Goal: Task Accomplishment & Management: Manage account settings

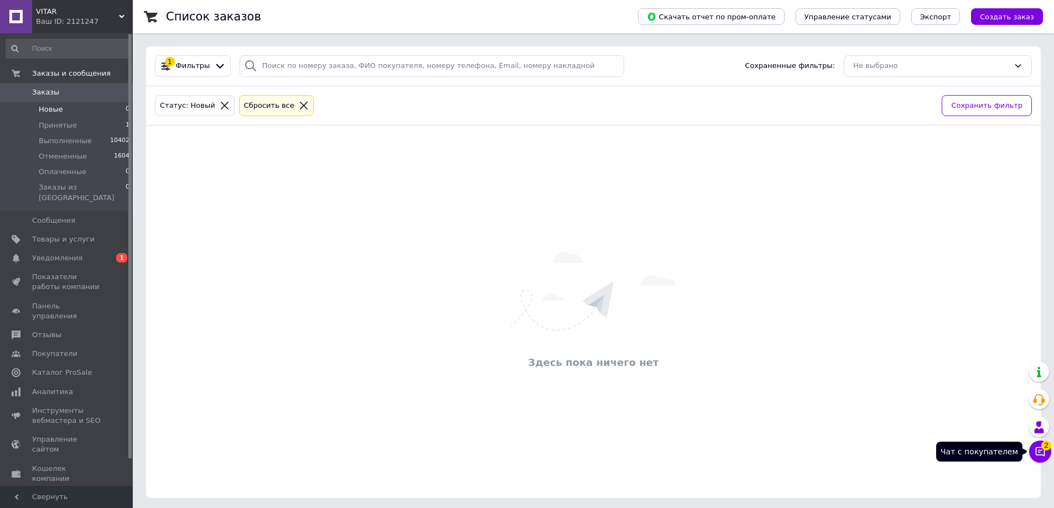
click at [1043, 446] on span "2" at bounding box center [1046, 443] width 10 height 10
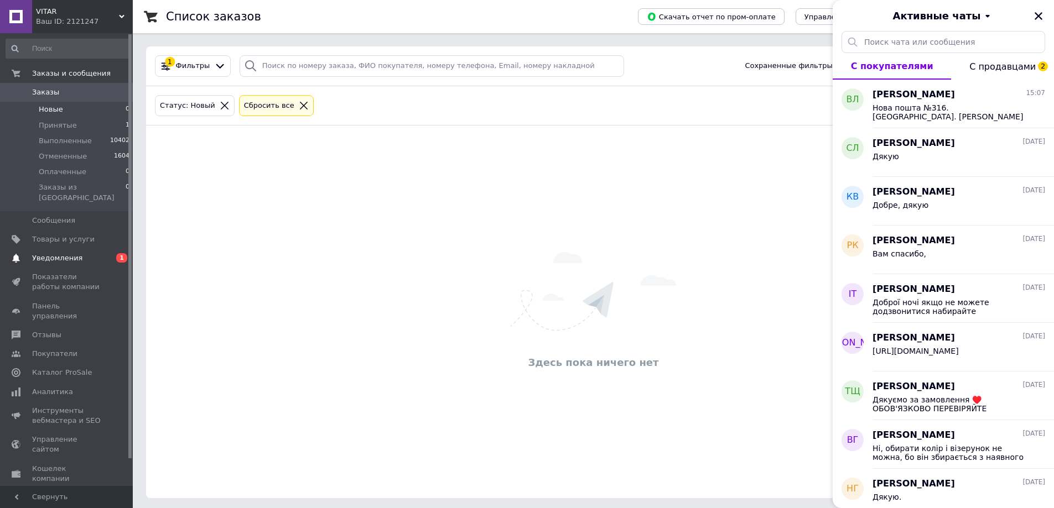
click at [58, 253] on span "Уведомления" at bounding box center [57, 258] width 50 height 10
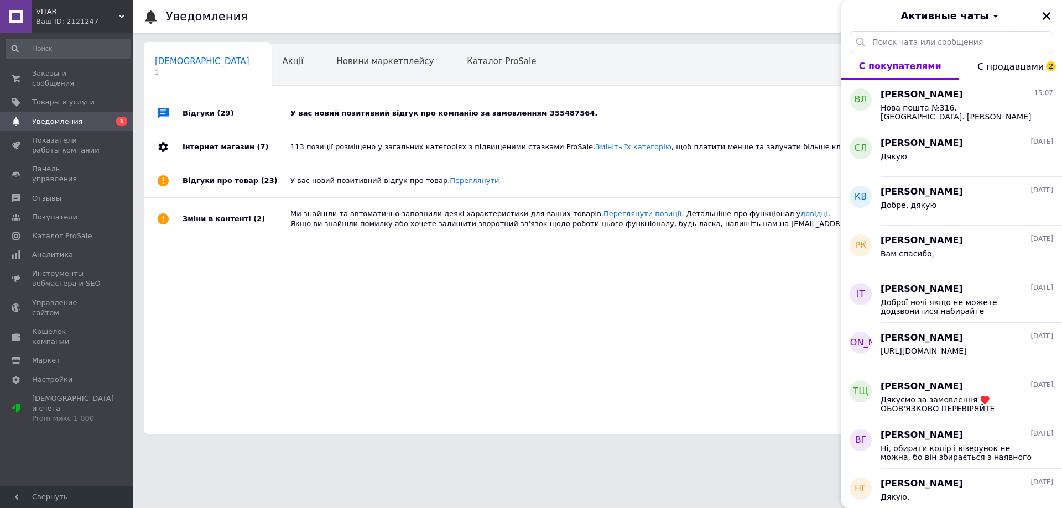
click at [410, 107] on div "У вас новий позитивний відгук про компанію за замовленням 355487564." at bounding box center [609, 113] width 639 height 33
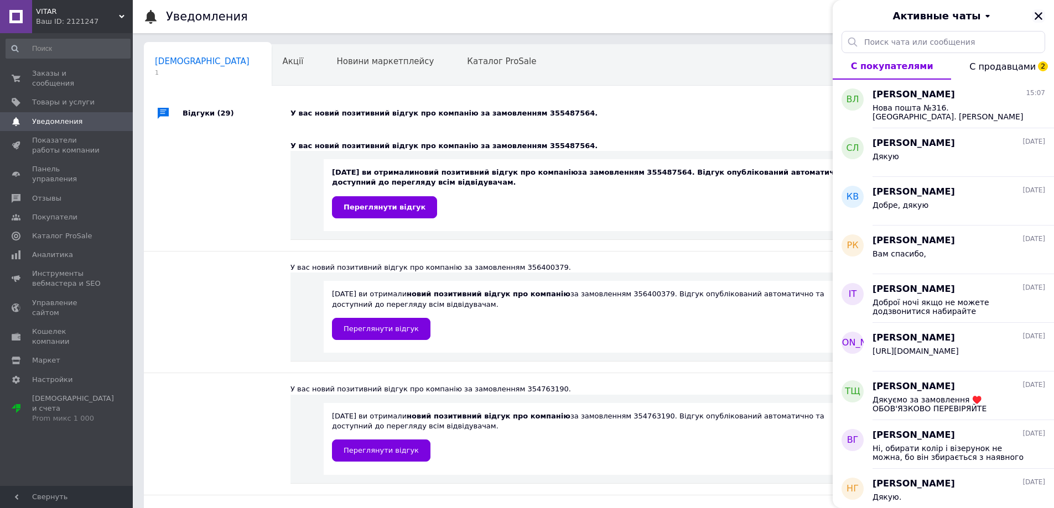
click at [1042, 12] on icon "Закрыть" at bounding box center [1038, 16] width 10 height 10
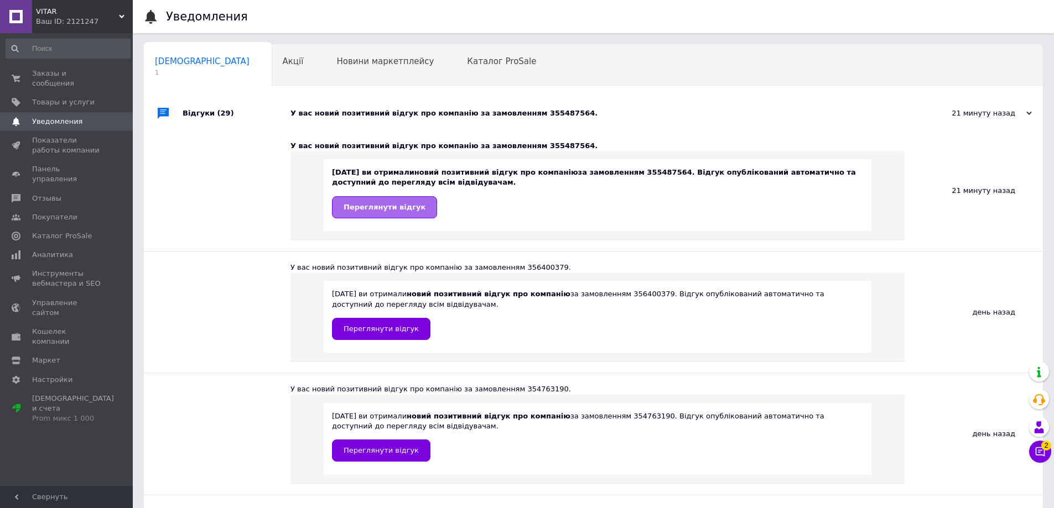
click at [385, 210] on span "Переглянути відгук" at bounding box center [385, 207] width 82 height 8
click at [61, 76] on span "Заказы и сообщения" at bounding box center [67, 79] width 70 height 20
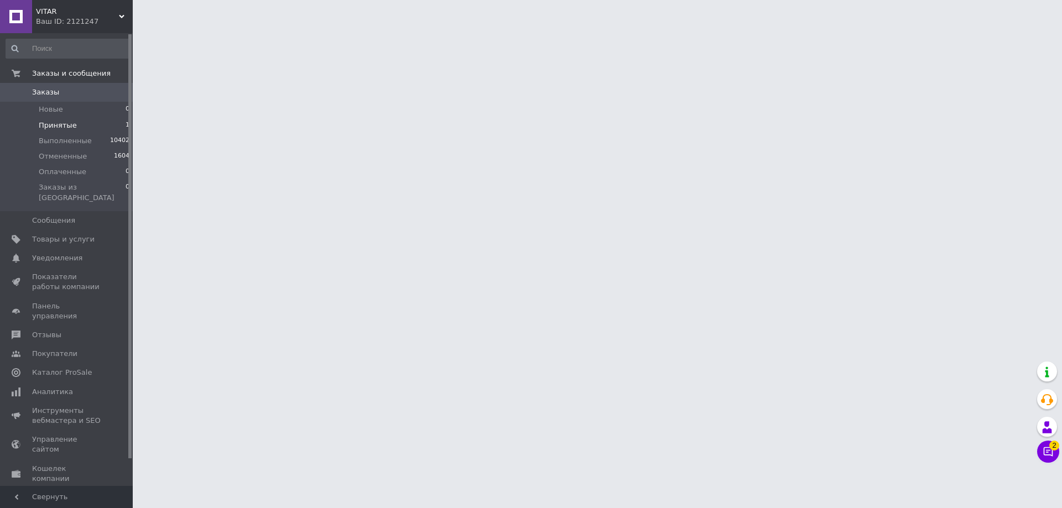
click at [47, 126] on span "Принятые" at bounding box center [58, 126] width 38 height 10
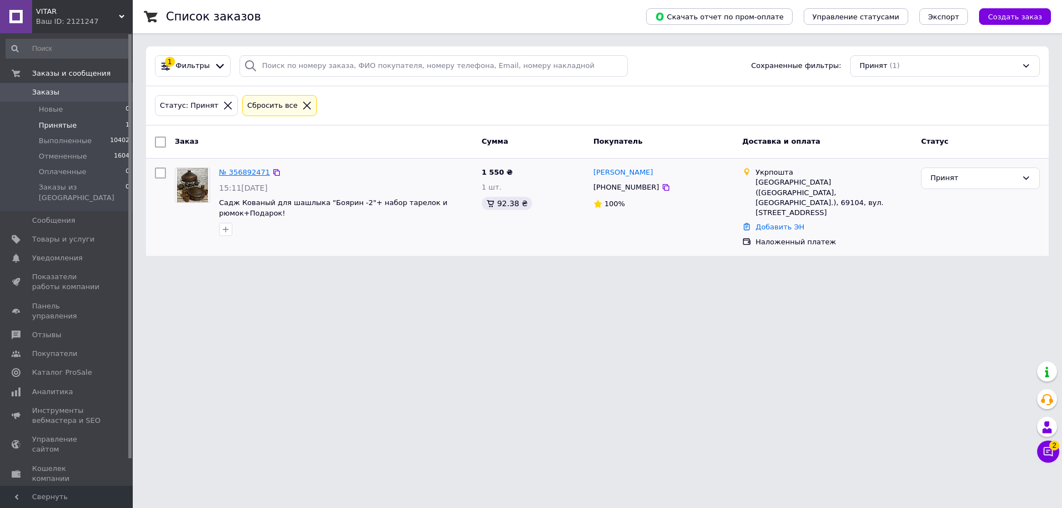
click at [223, 171] on link "№ 356892471" at bounding box center [244, 172] width 51 height 8
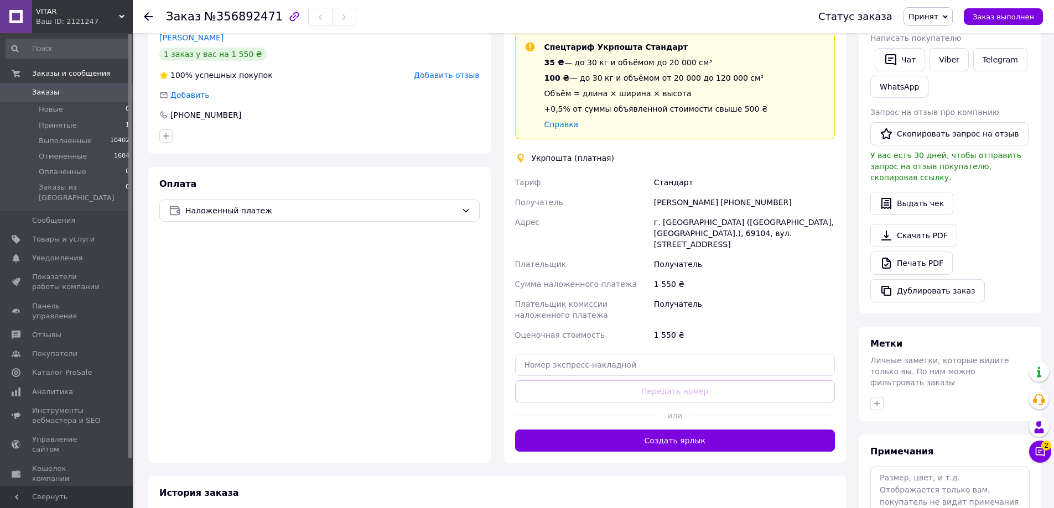
scroll to position [277, 0]
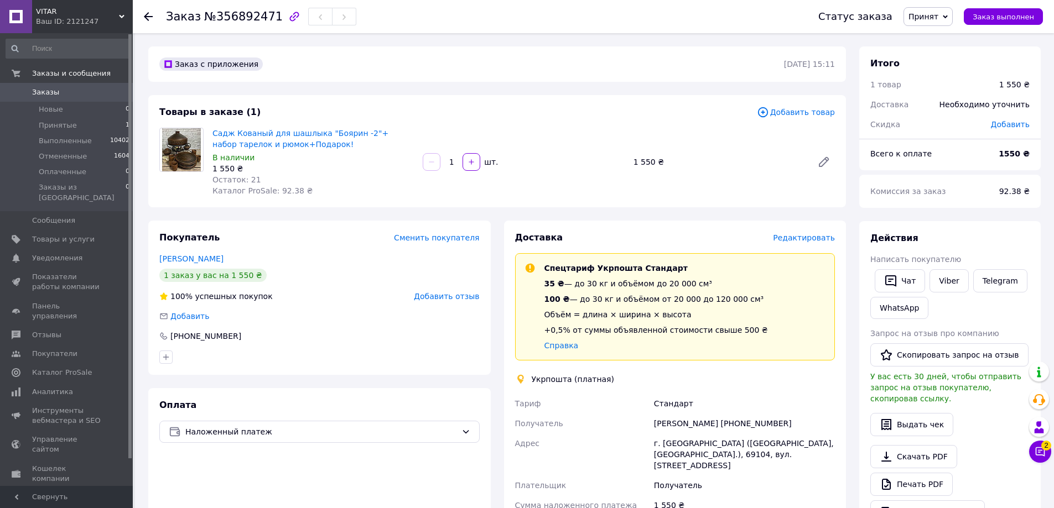
click at [804, 235] on span "Редактировать" at bounding box center [804, 237] width 62 height 9
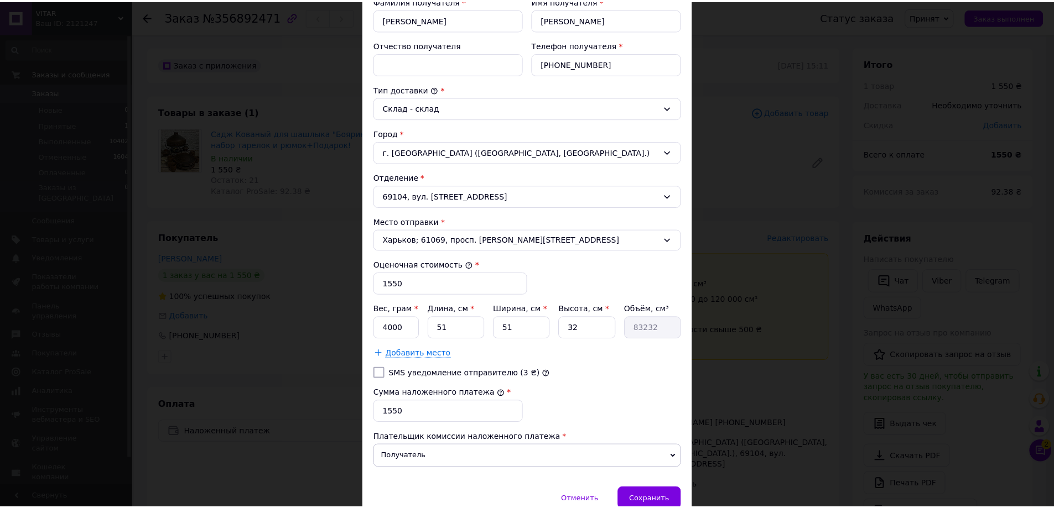
scroll to position [273, 0]
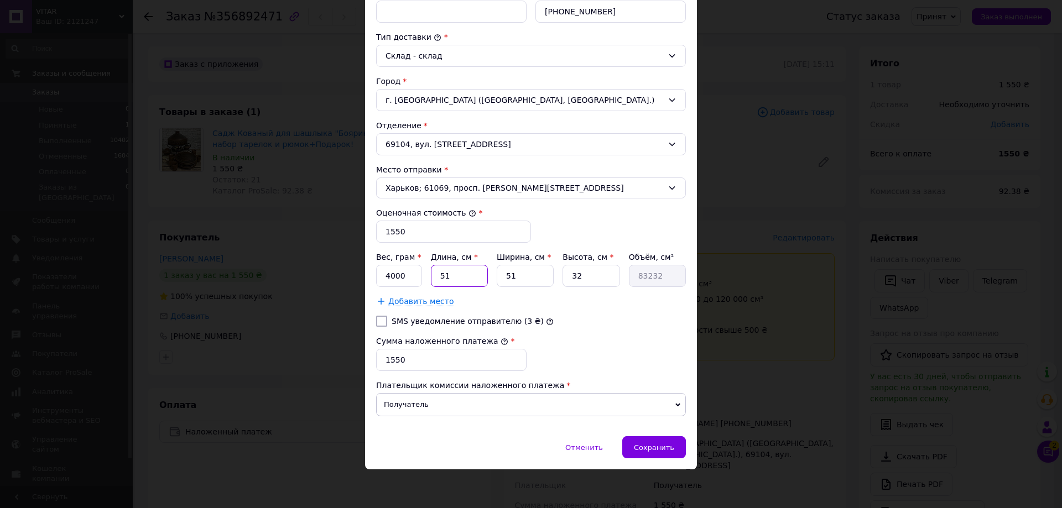
drag, startPoint x: 451, startPoint y: 275, endPoint x: 431, endPoint y: 275, distance: 19.4
click at [431, 275] on input "51" at bounding box center [459, 276] width 57 height 22
type input "4"
type input "6528"
type input "40"
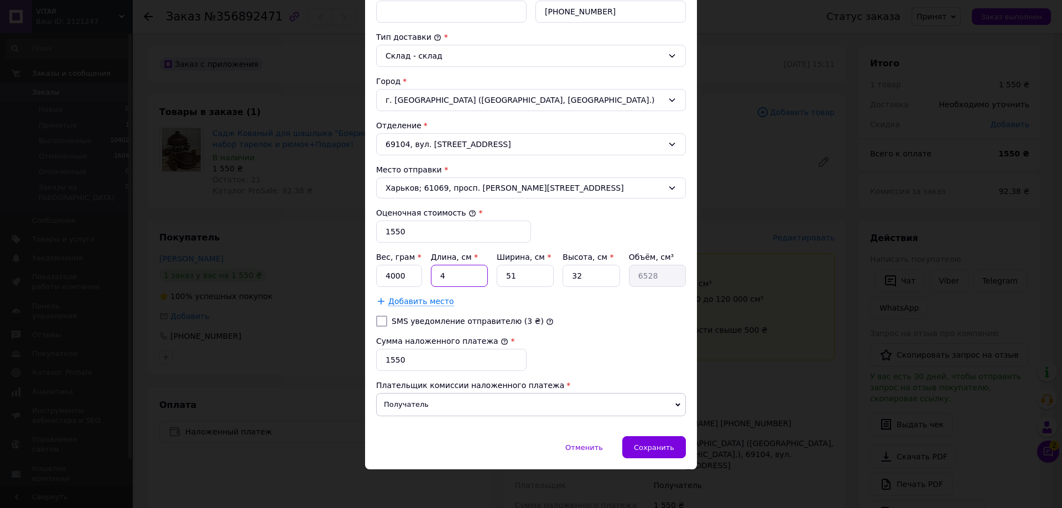
type input "65280"
type input "40"
click at [507, 276] on input "51" at bounding box center [525, 276] width 57 height 22
type input "41"
type input "52480"
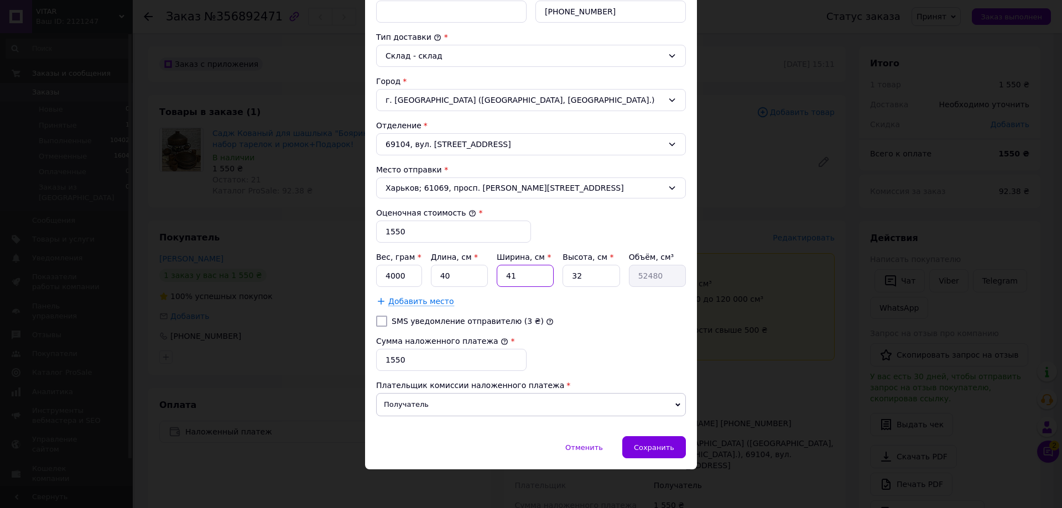
type input "41"
drag, startPoint x: 582, startPoint y: 275, endPoint x: 575, endPoint y: 274, distance: 7.8
click at [575, 274] on input "32" at bounding box center [591, 276] width 57 height 22
type input "37"
type input "60680"
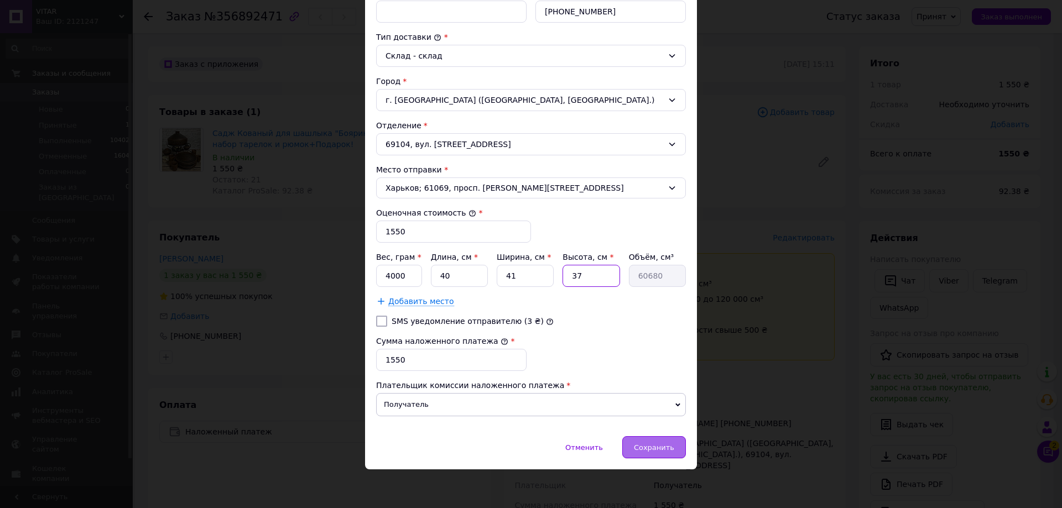
type input "37"
click at [652, 444] on span "Сохранить" at bounding box center [654, 448] width 40 height 8
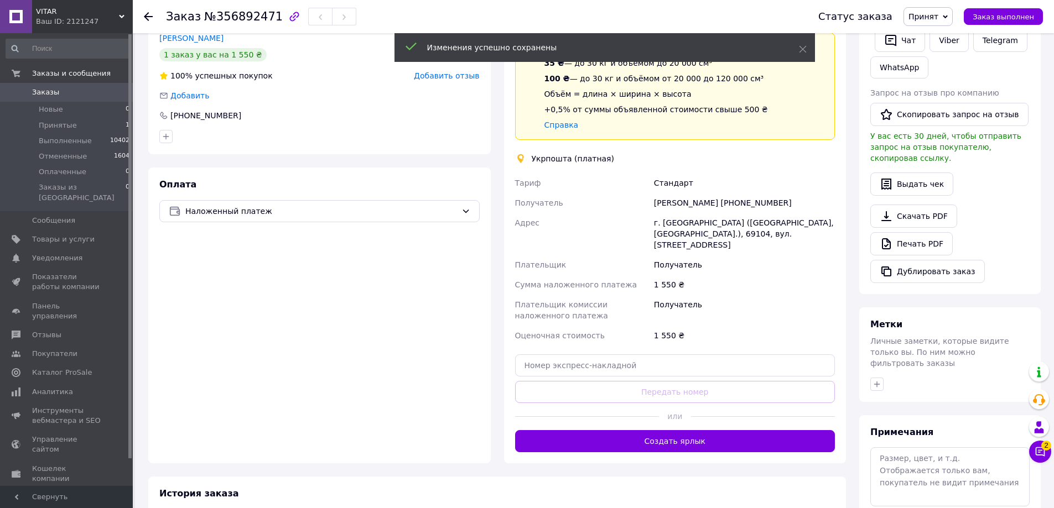
scroll to position [221, 0]
click at [665, 434] on button "Создать ярлык" at bounding box center [675, 441] width 320 height 22
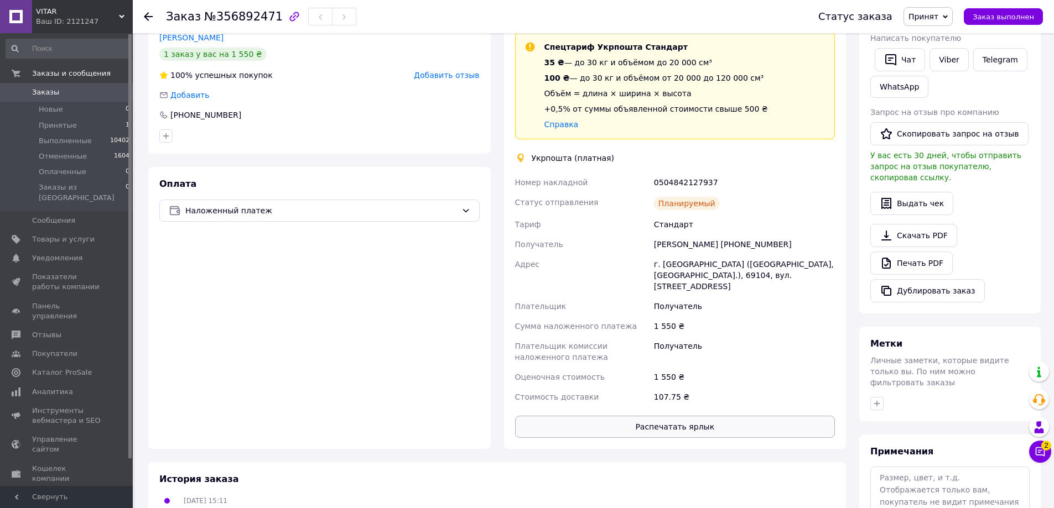
click at [677, 416] on button "Распечатать ярлык" at bounding box center [675, 427] width 320 height 22
click at [1030, 19] on span "Заказ выполнен" at bounding box center [1002, 17] width 61 height 8
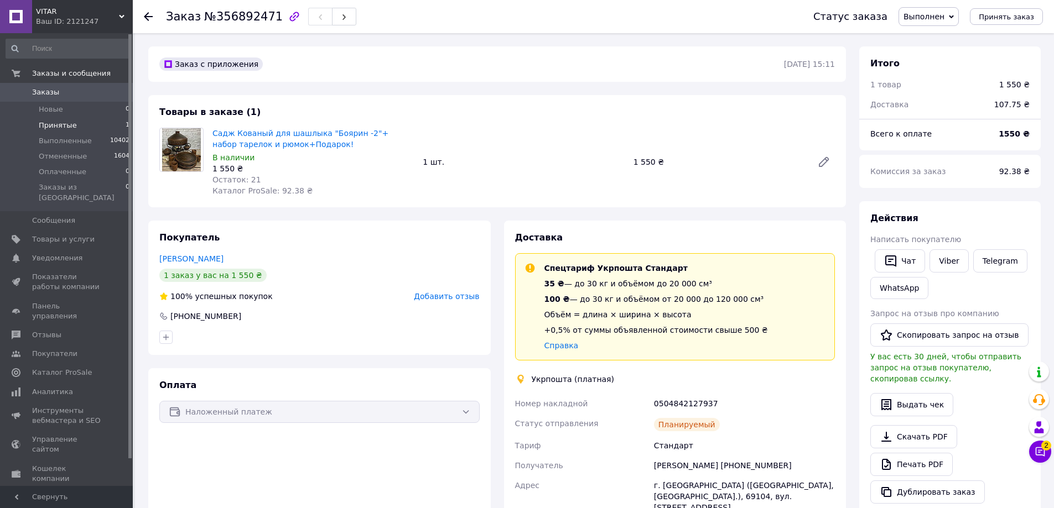
click at [58, 124] on span "Принятые" at bounding box center [58, 126] width 38 height 10
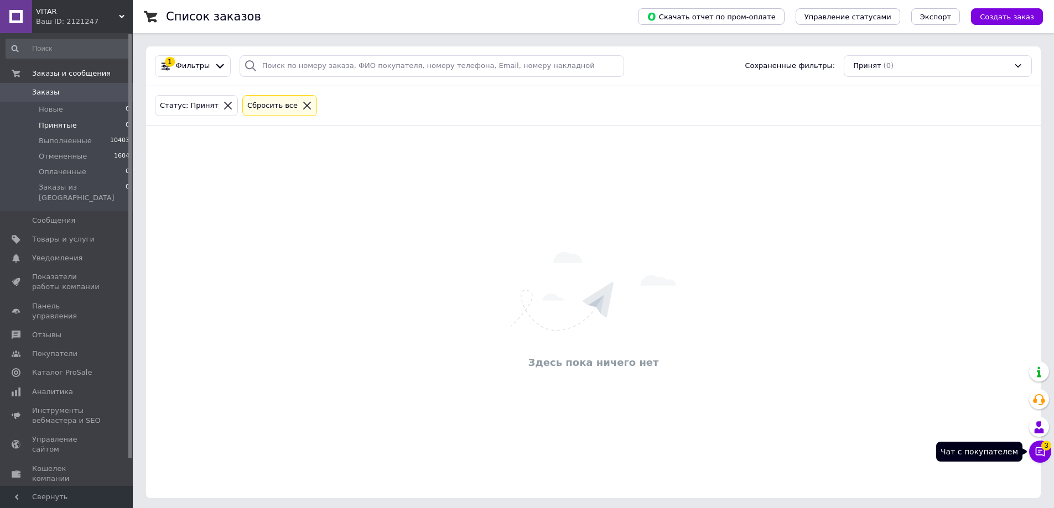
click at [1036, 445] on button "Чат с покупателем 3" at bounding box center [1040, 452] width 22 height 22
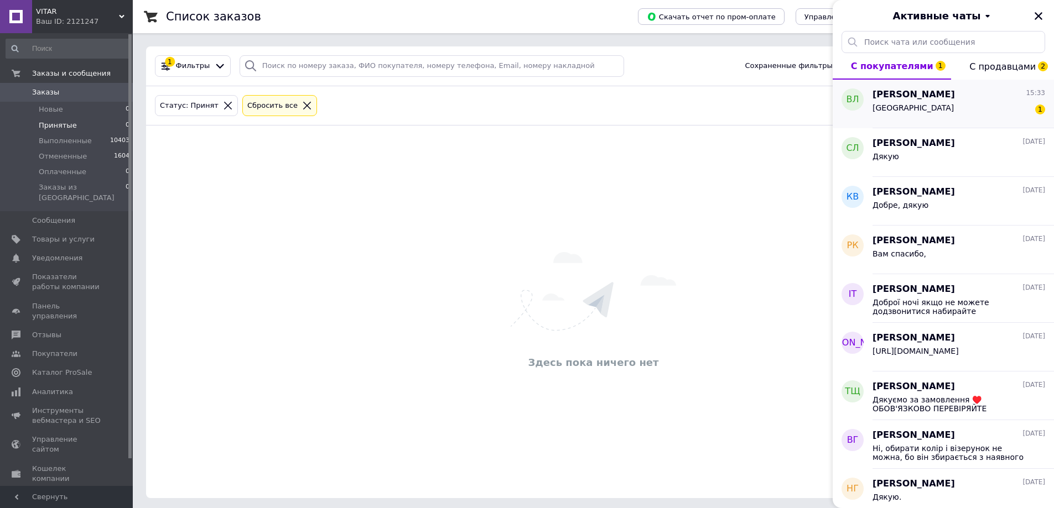
click at [955, 93] on span "[PERSON_NAME]" at bounding box center [913, 95] width 82 height 13
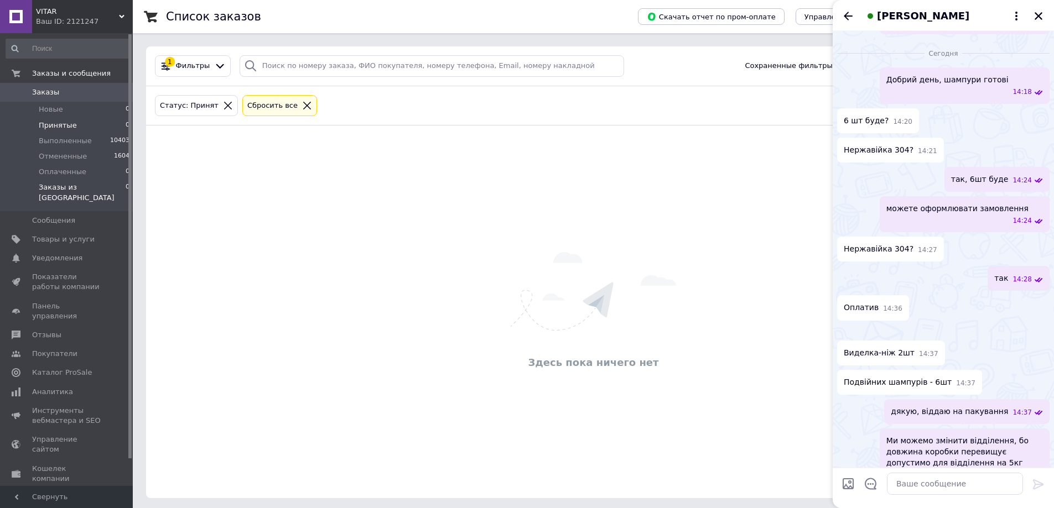
scroll to position [680, 0]
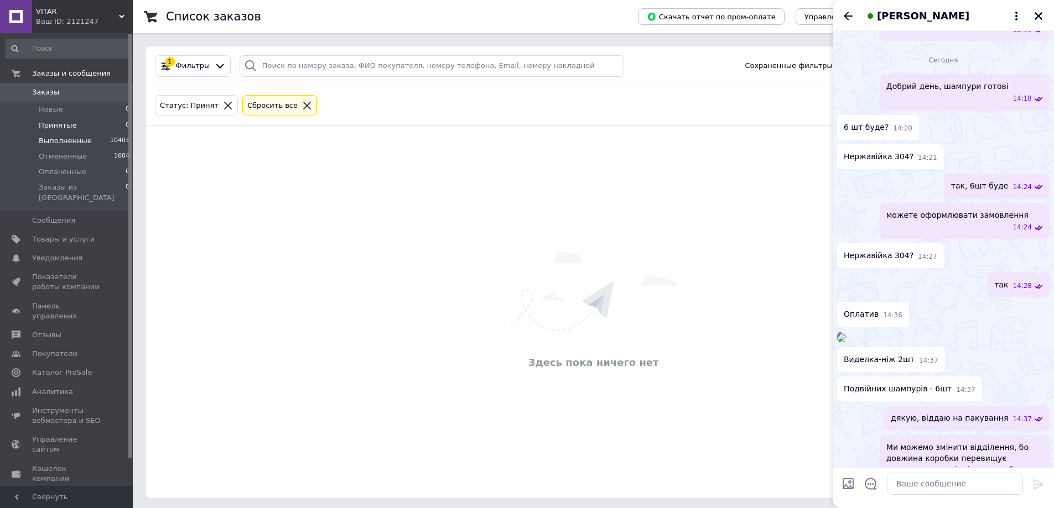
click at [59, 142] on span "Выполненные" at bounding box center [65, 141] width 53 height 10
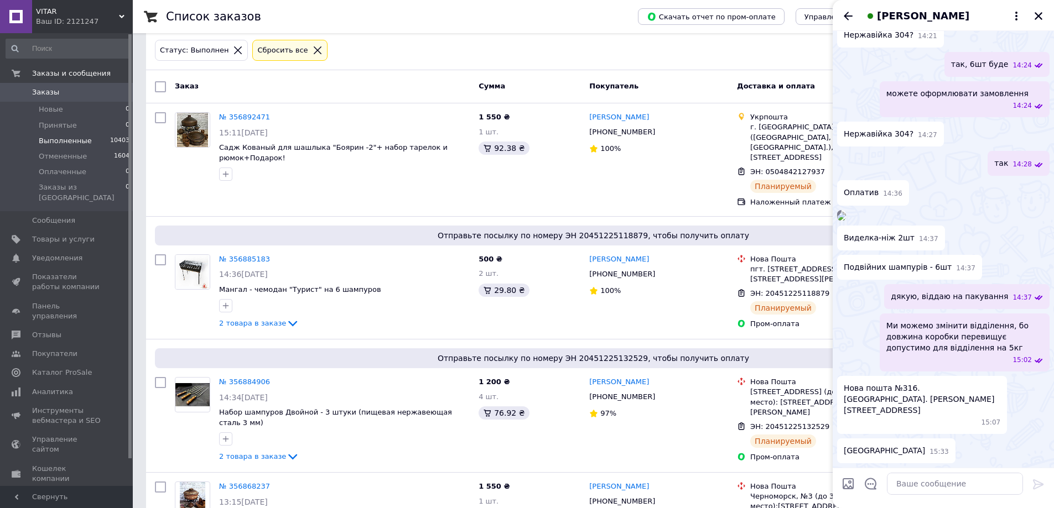
scroll to position [957, 0]
click at [1038, 10] on button "Закрыть" at bounding box center [1038, 15] width 13 height 13
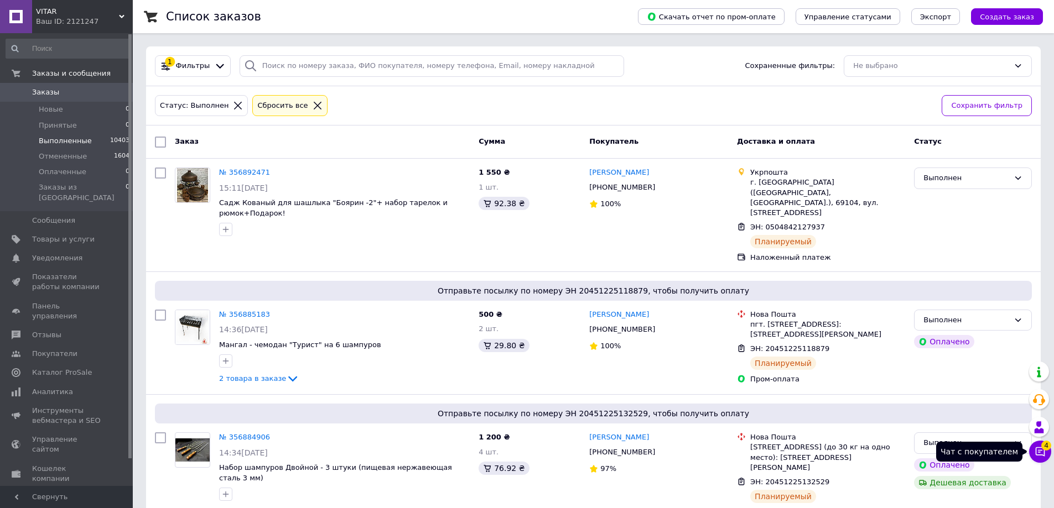
click at [1046, 449] on button "Чат с покупателем 4" at bounding box center [1040, 452] width 22 height 22
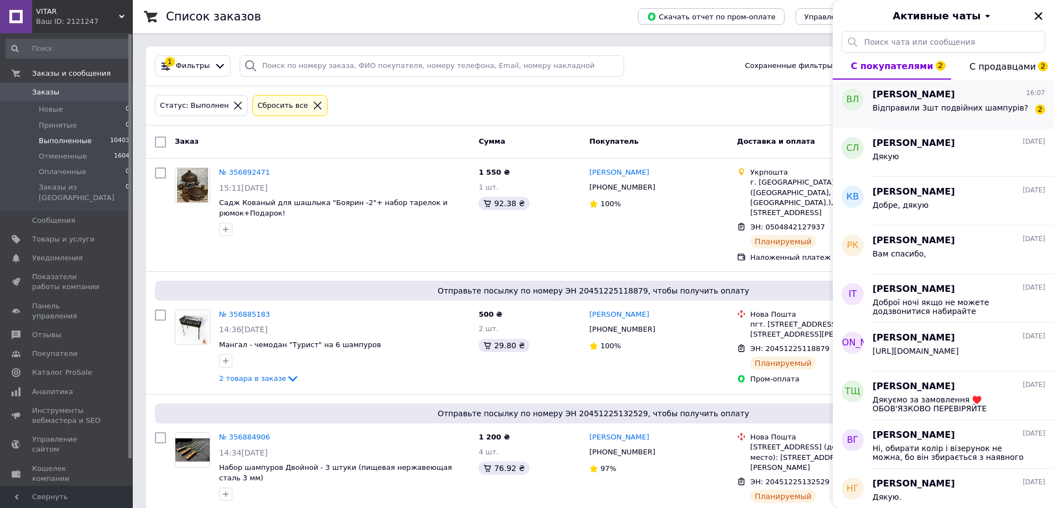
click at [929, 95] on span "[PERSON_NAME]" at bounding box center [913, 95] width 82 height 13
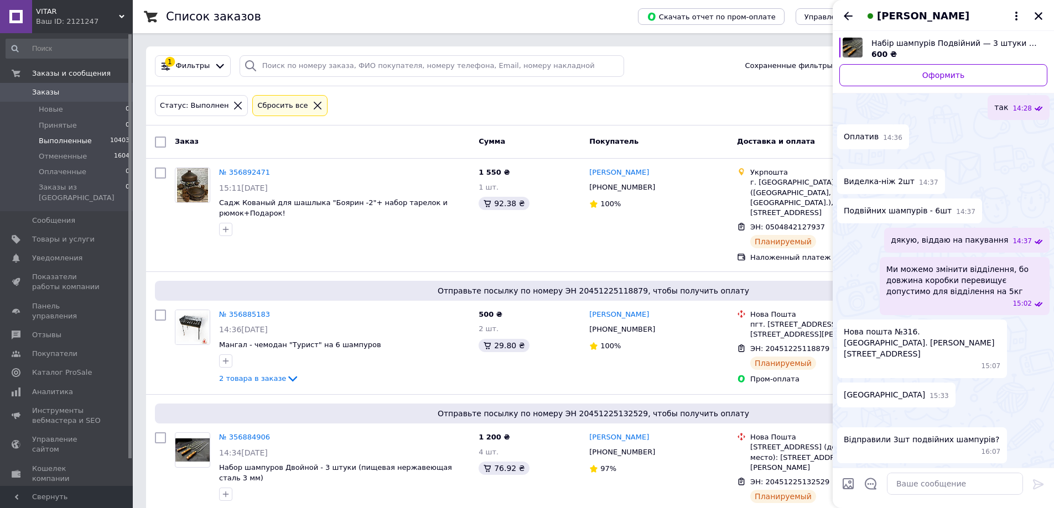
scroll to position [1237, 0]
drag, startPoint x: 943, startPoint y: 485, endPoint x: 969, endPoint y: 475, distance: 28.2
click at [944, 483] on textarea at bounding box center [955, 484] width 136 height 22
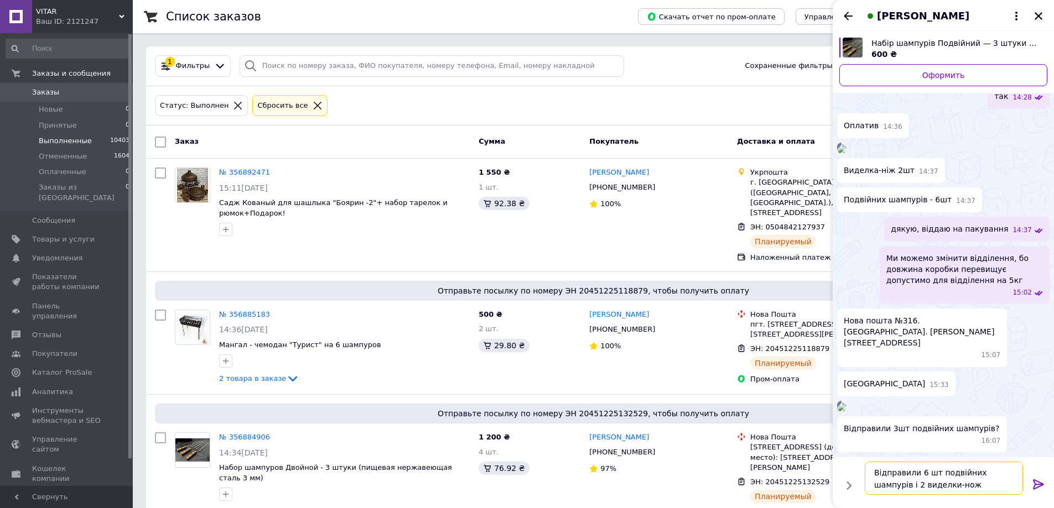
type textarea "Відправили 6 шт подвійних шампурів і 2 виделки-ножа"
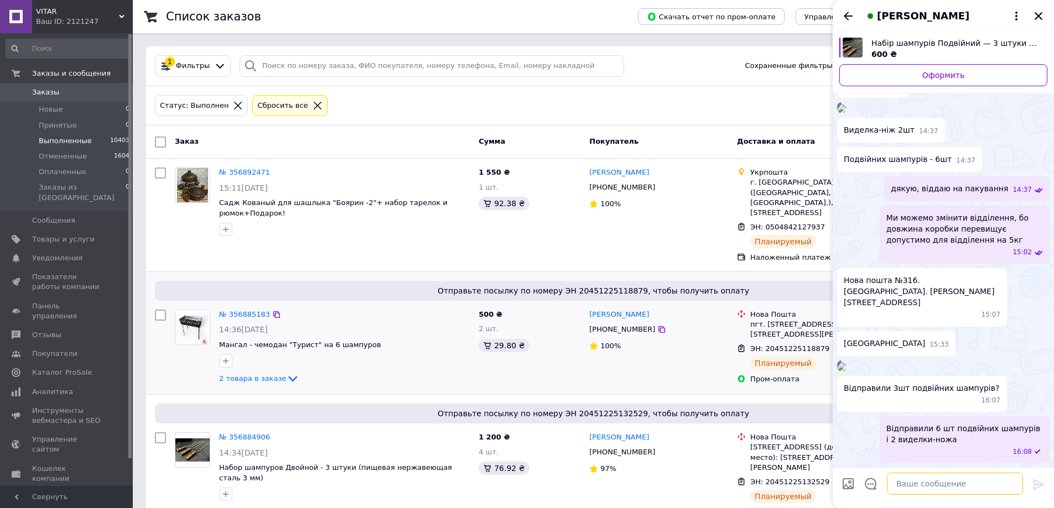
scroll to position [55, 0]
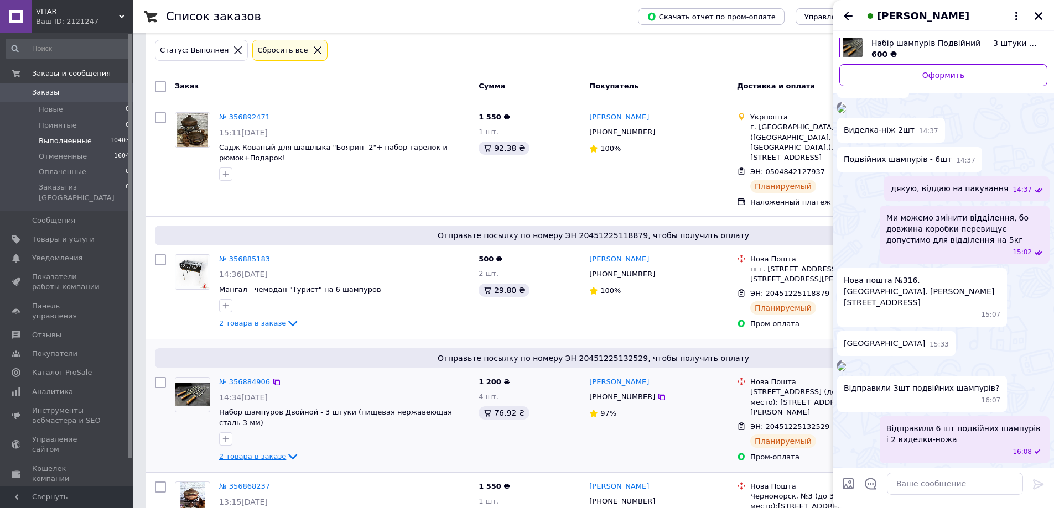
click at [286, 450] on icon at bounding box center [292, 456] width 13 height 13
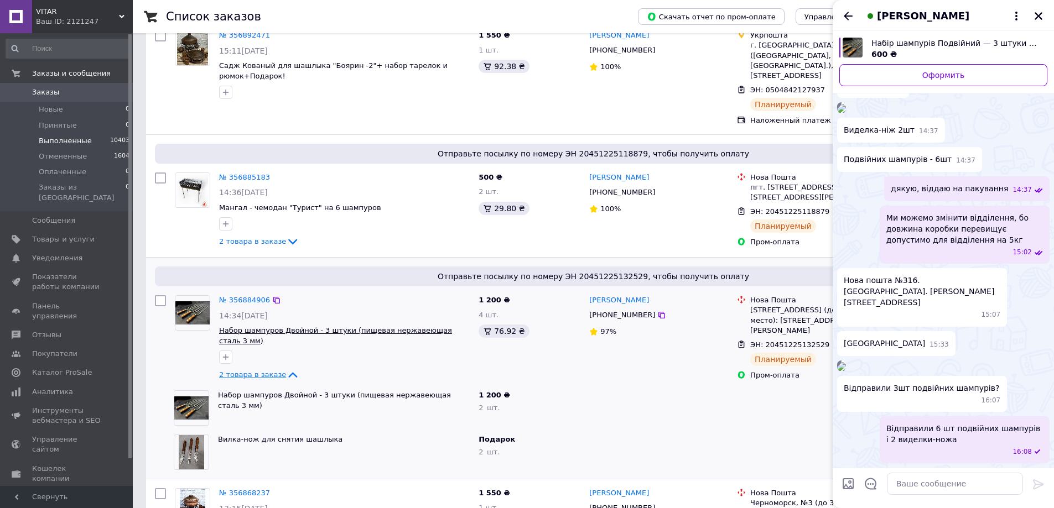
scroll to position [166, 0]
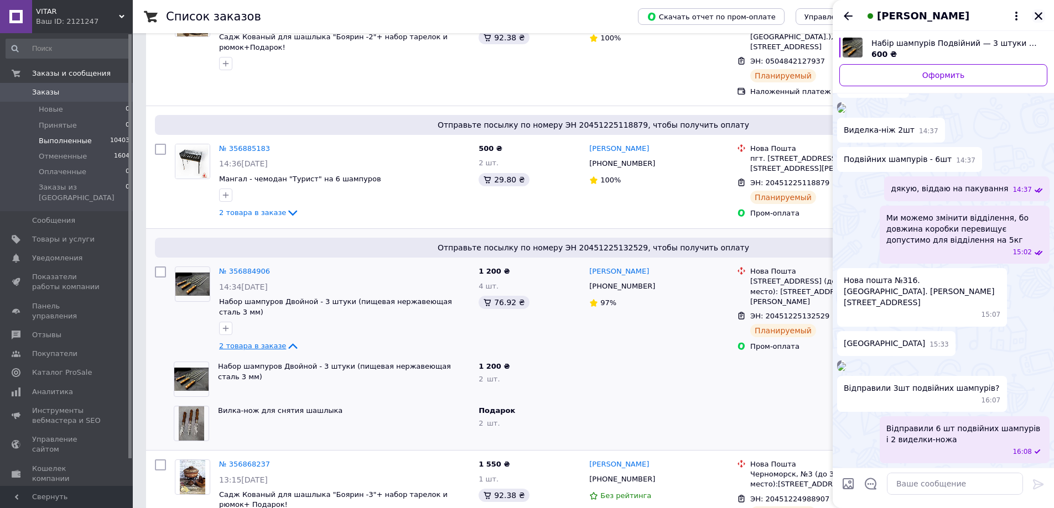
click at [1039, 18] on icon "Закрыть" at bounding box center [1038, 16] width 10 height 10
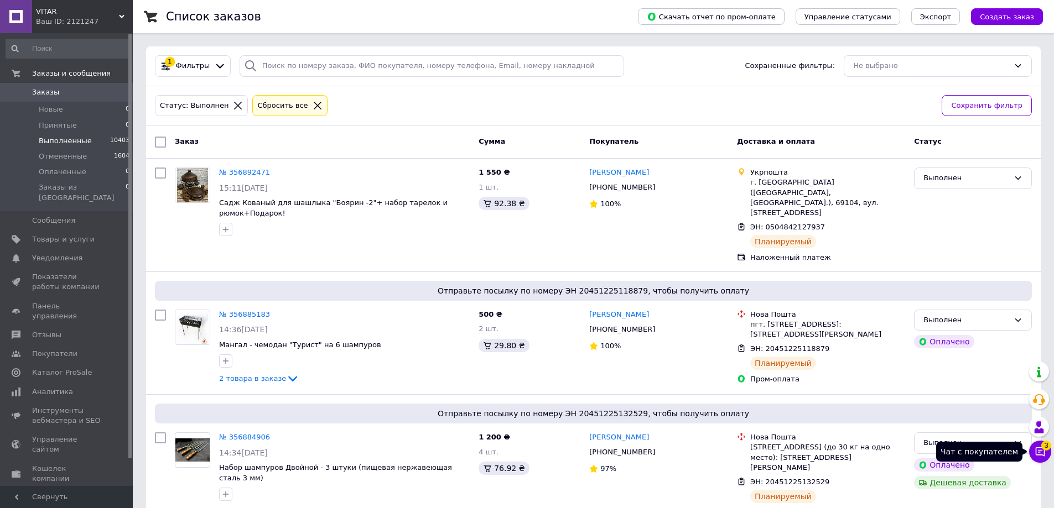
click at [1036, 459] on button "Чат с покупателем 3" at bounding box center [1040, 452] width 22 height 22
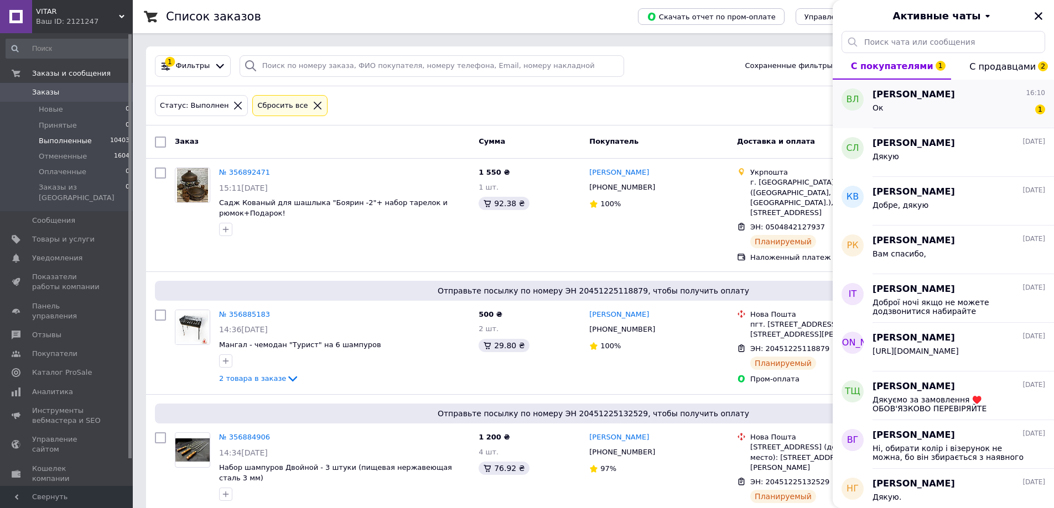
click at [914, 104] on div "Ок 1" at bounding box center [958, 110] width 173 height 18
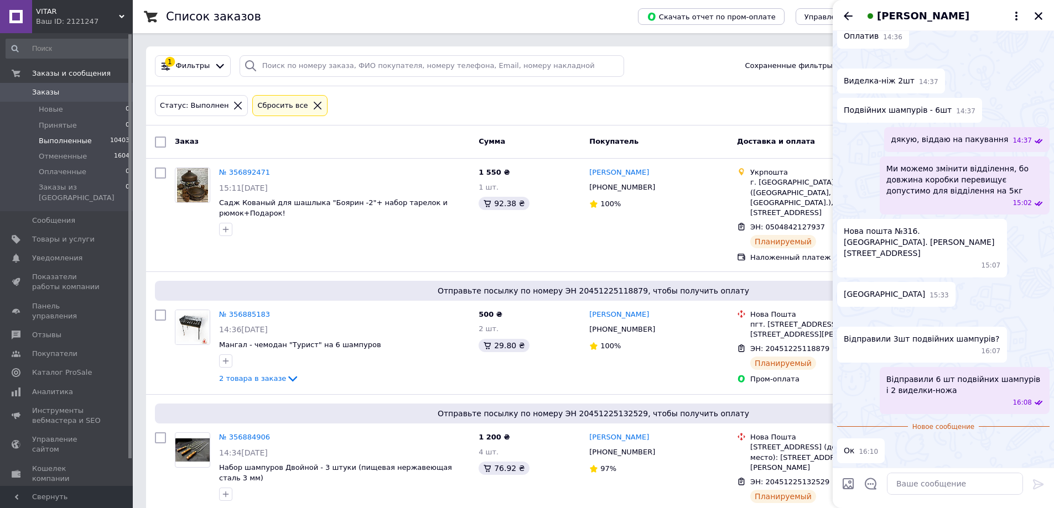
scroll to position [957, 0]
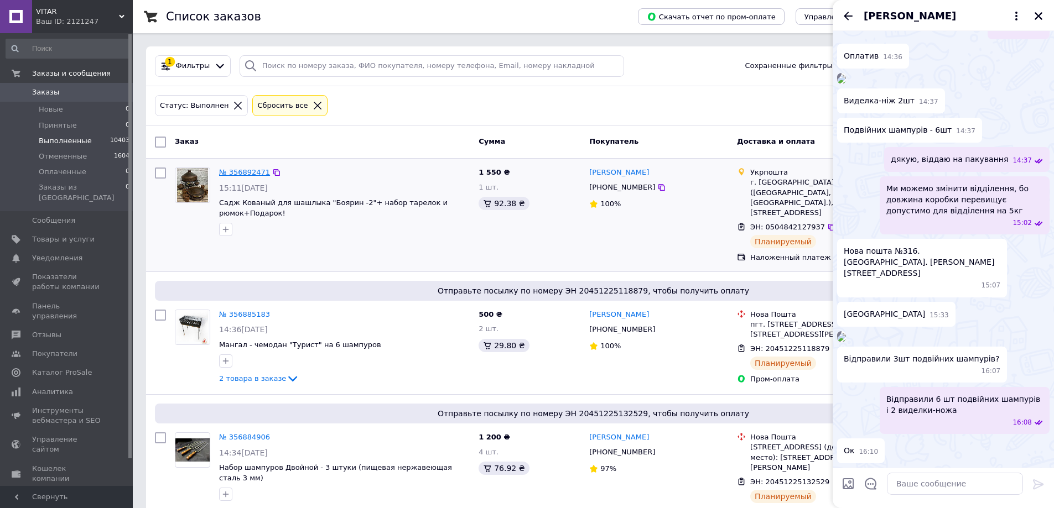
click at [243, 171] on link "№ 356892471" at bounding box center [244, 172] width 51 height 8
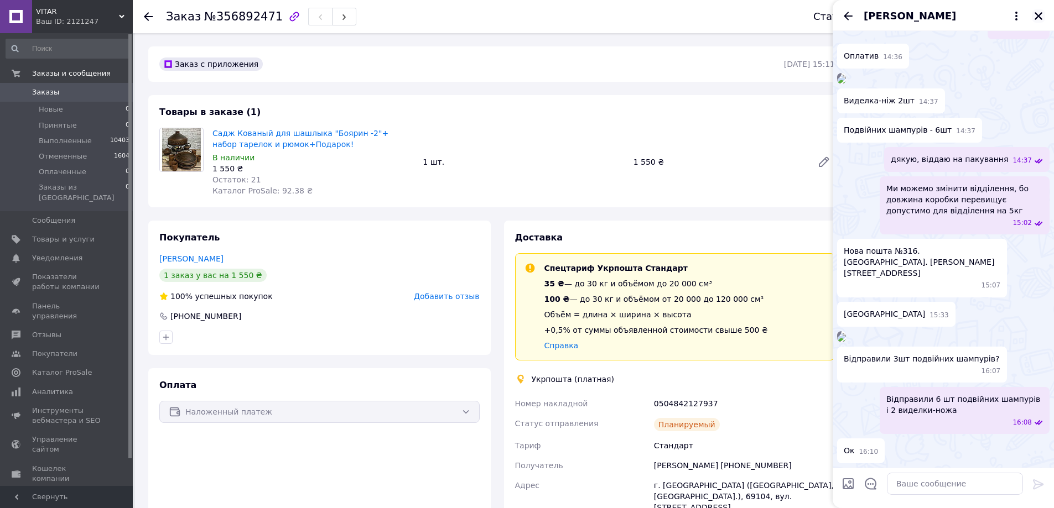
click at [1042, 15] on icon "Закрыть" at bounding box center [1038, 16] width 10 height 10
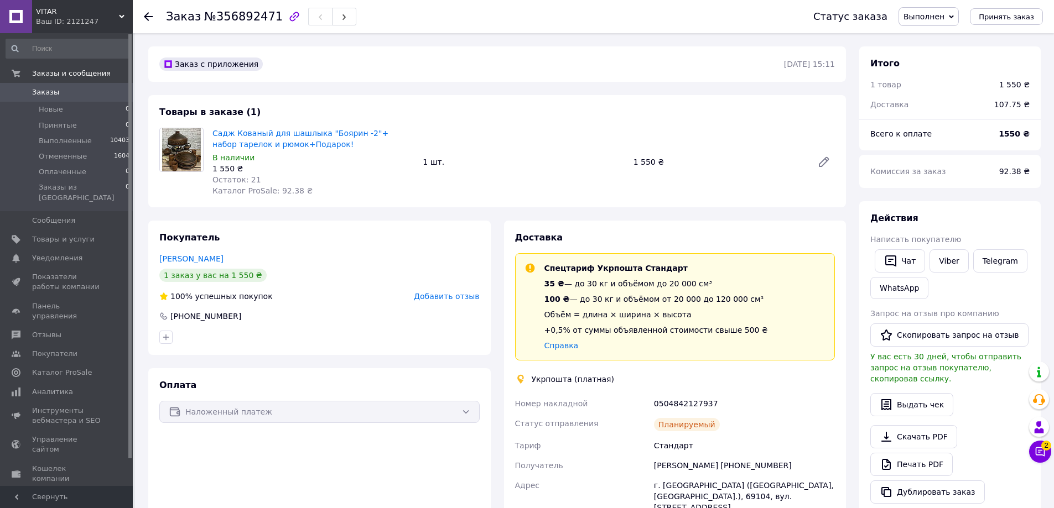
click at [142, 15] on div "Заказ №356892471 Статус заказа Выполнен Принят Отменен Оплаченный Принять заказ" at bounding box center [593, 16] width 921 height 33
click at [147, 17] on use at bounding box center [148, 16] width 9 height 9
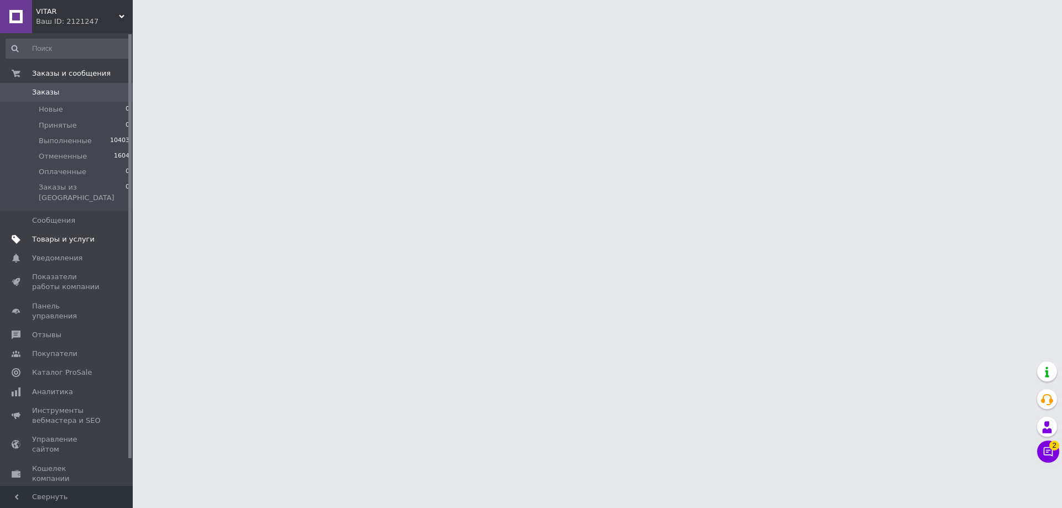
click at [52, 230] on link "Товары и услуги" at bounding box center [68, 239] width 136 height 19
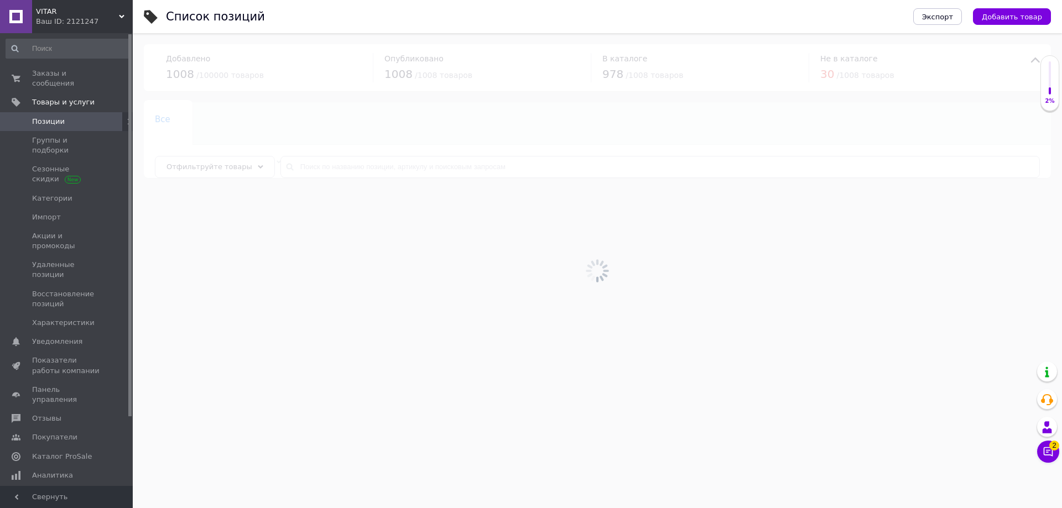
click at [452, 175] on div at bounding box center [597, 270] width 929 height 475
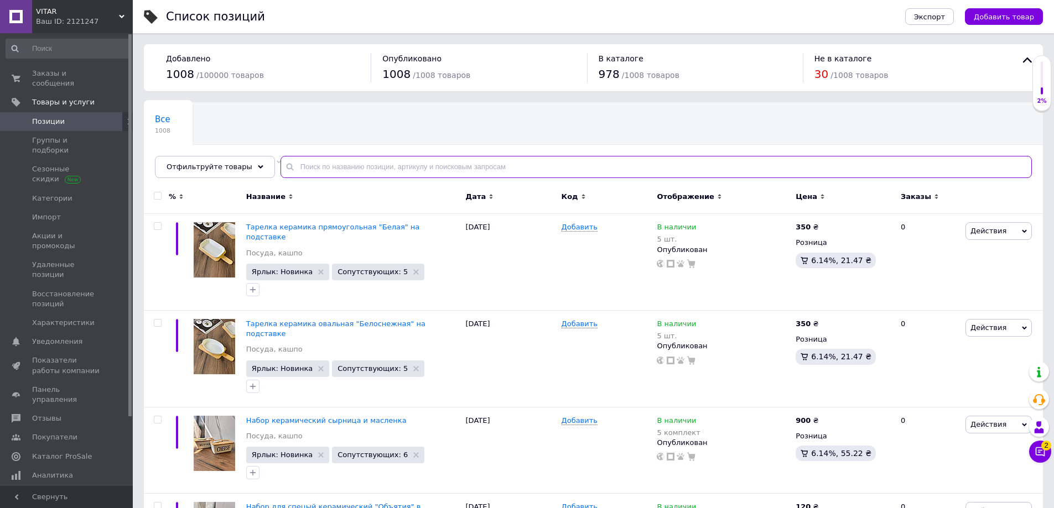
click at [451, 170] on input "text" at bounding box center [655, 167] width 751 height 22
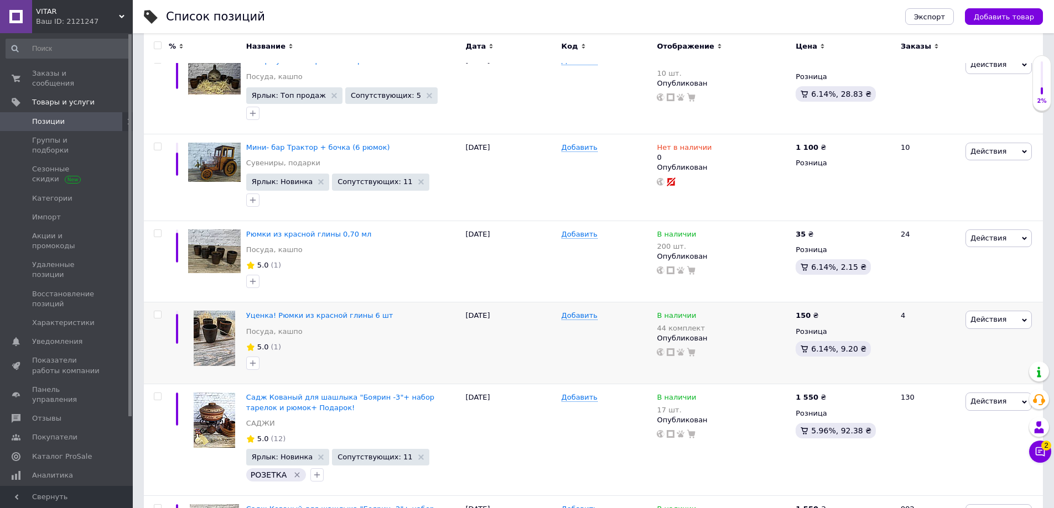
scroll to position [163, 0]
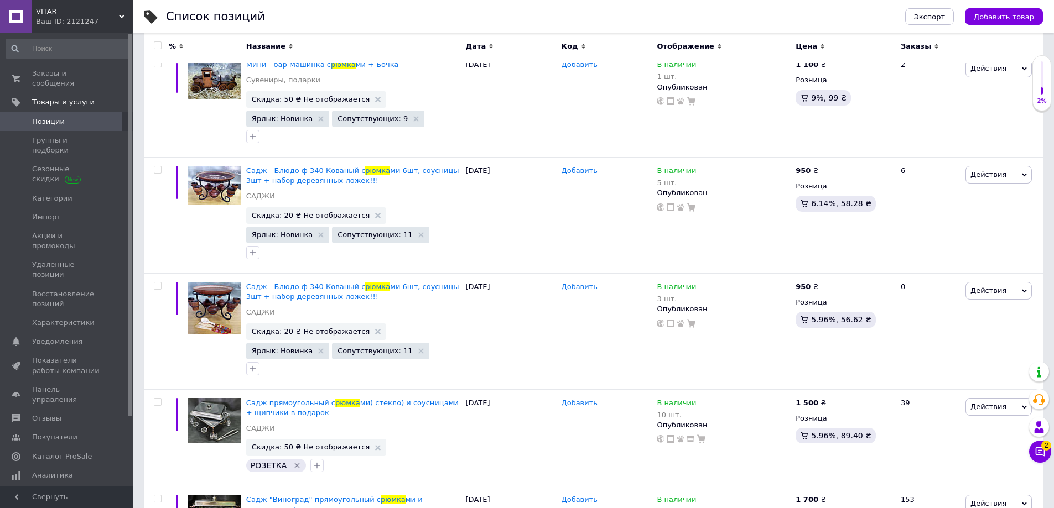
type input "рюмка"
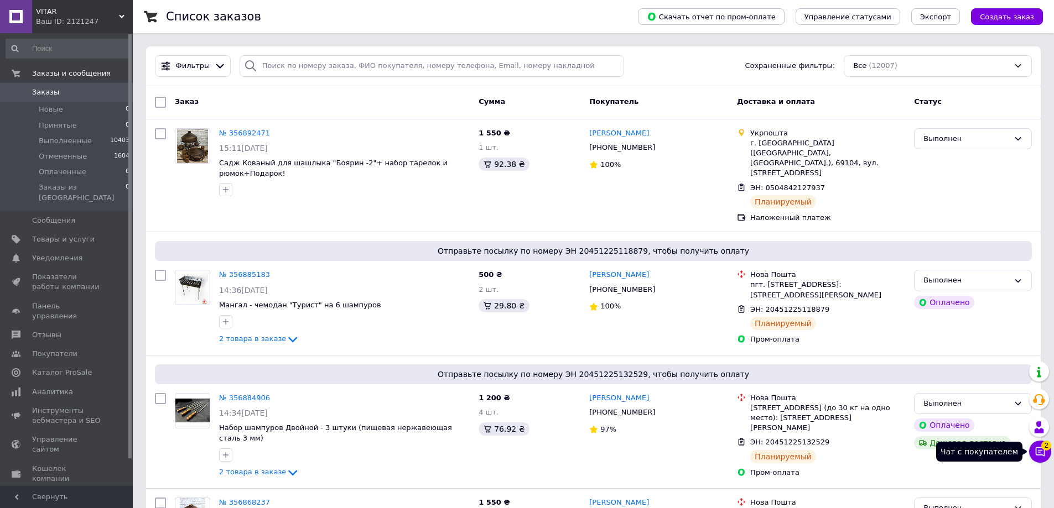
click at [1042, 454] on icon at bounding box center [1039, 451] width 11 height 11
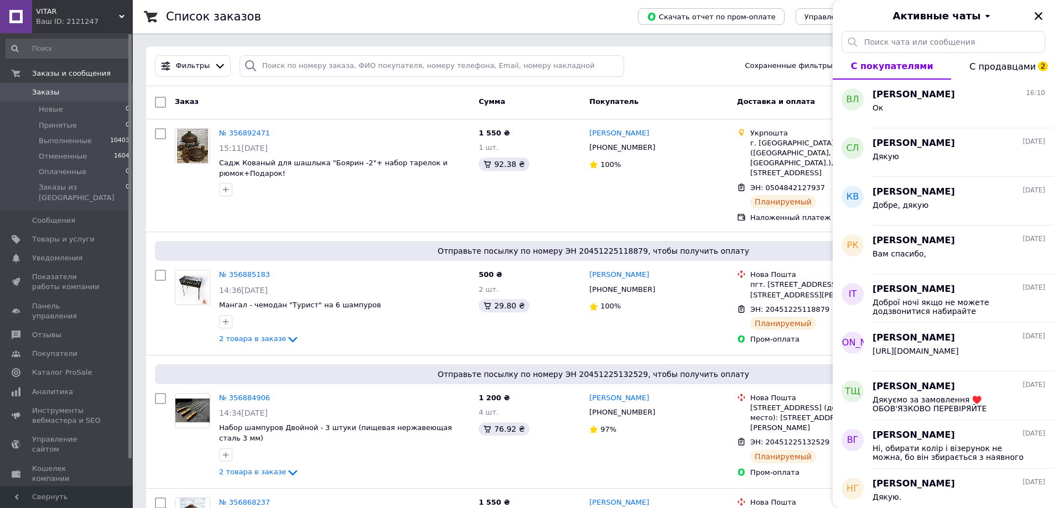
click at [1009, 65] on span "С продавцами 2" at bounding box center [1002, 66] width 66 height 11
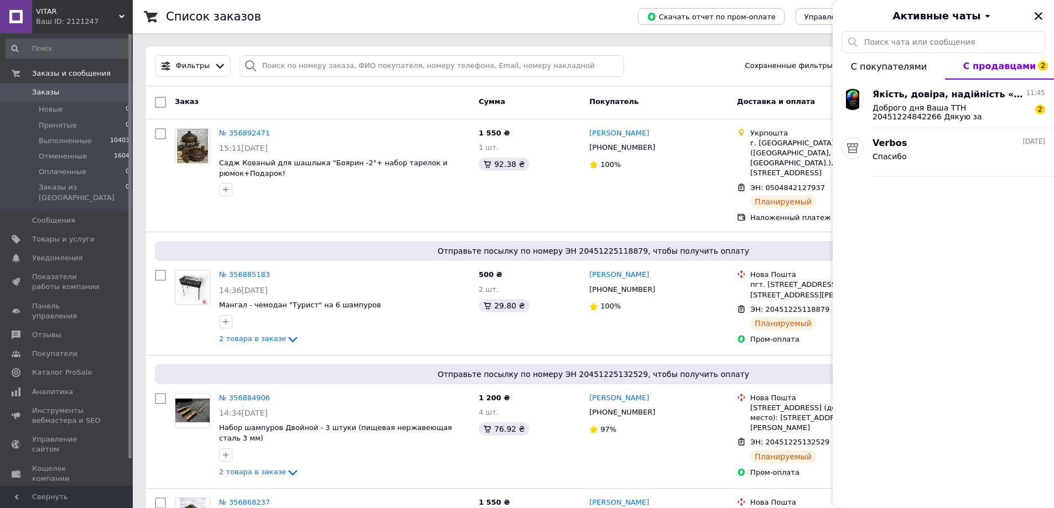
click at [883, 65] on span "С покупателями" at bounding box center [889, 66] width 76 height 11
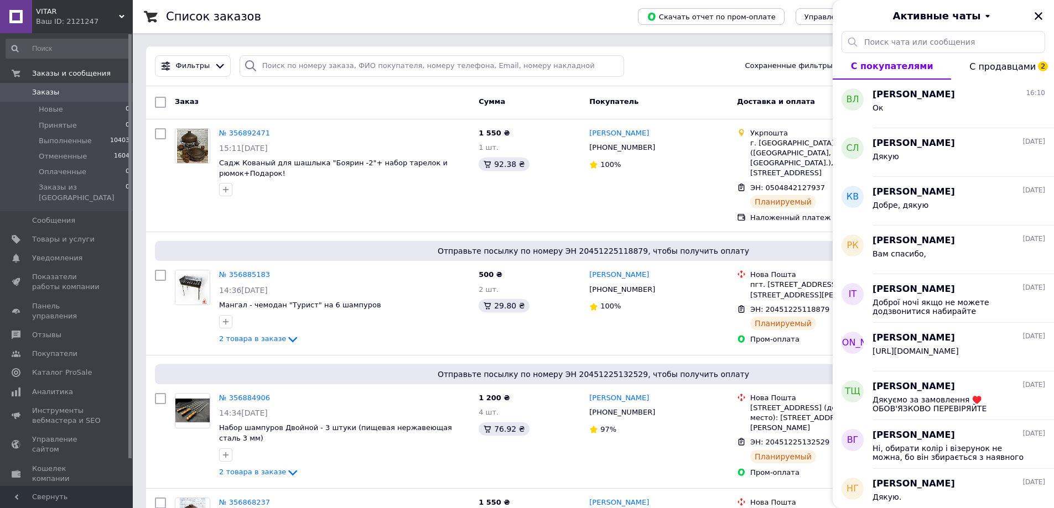
click at [997, 73] on button "С продавцами 2" at bounding box center [1002, 66] width 103 height 27
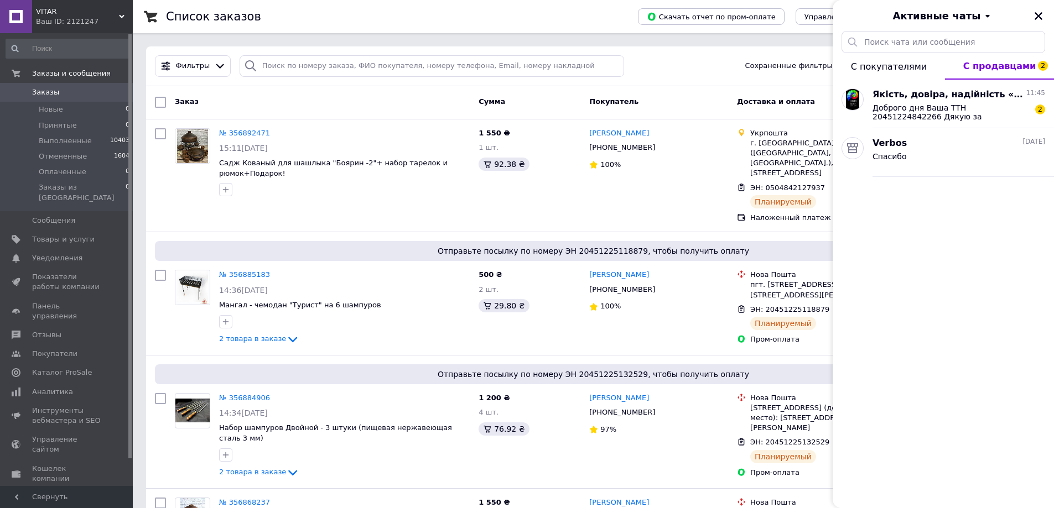
click at [885, 74] on button "С покупателями" at bounding box center [889, 66] width 112 height 27
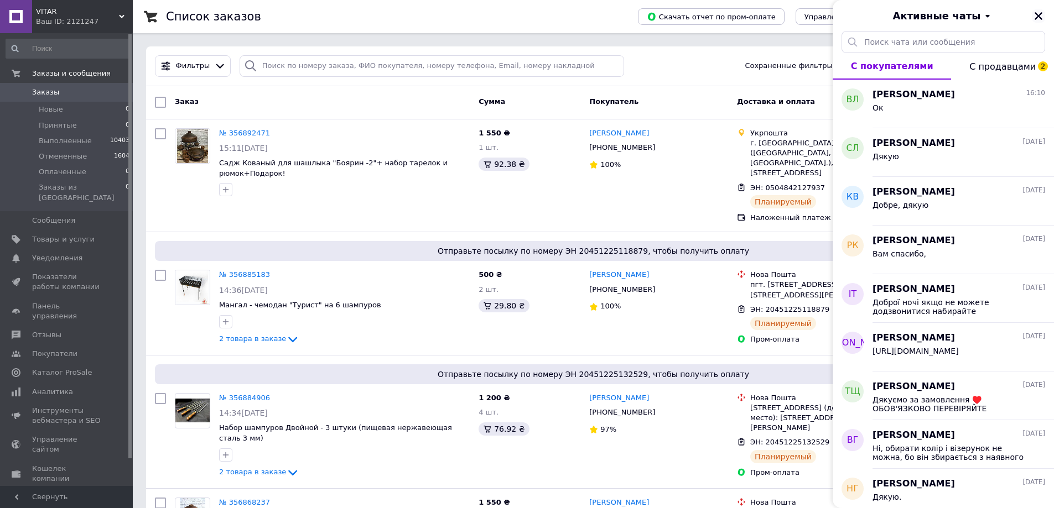
click at [1039, 12] on icon "Закрыть" at bounding box center [1038, 16] width 10 height 10
